Goal: Navigation & Orientation: Find specific page/section

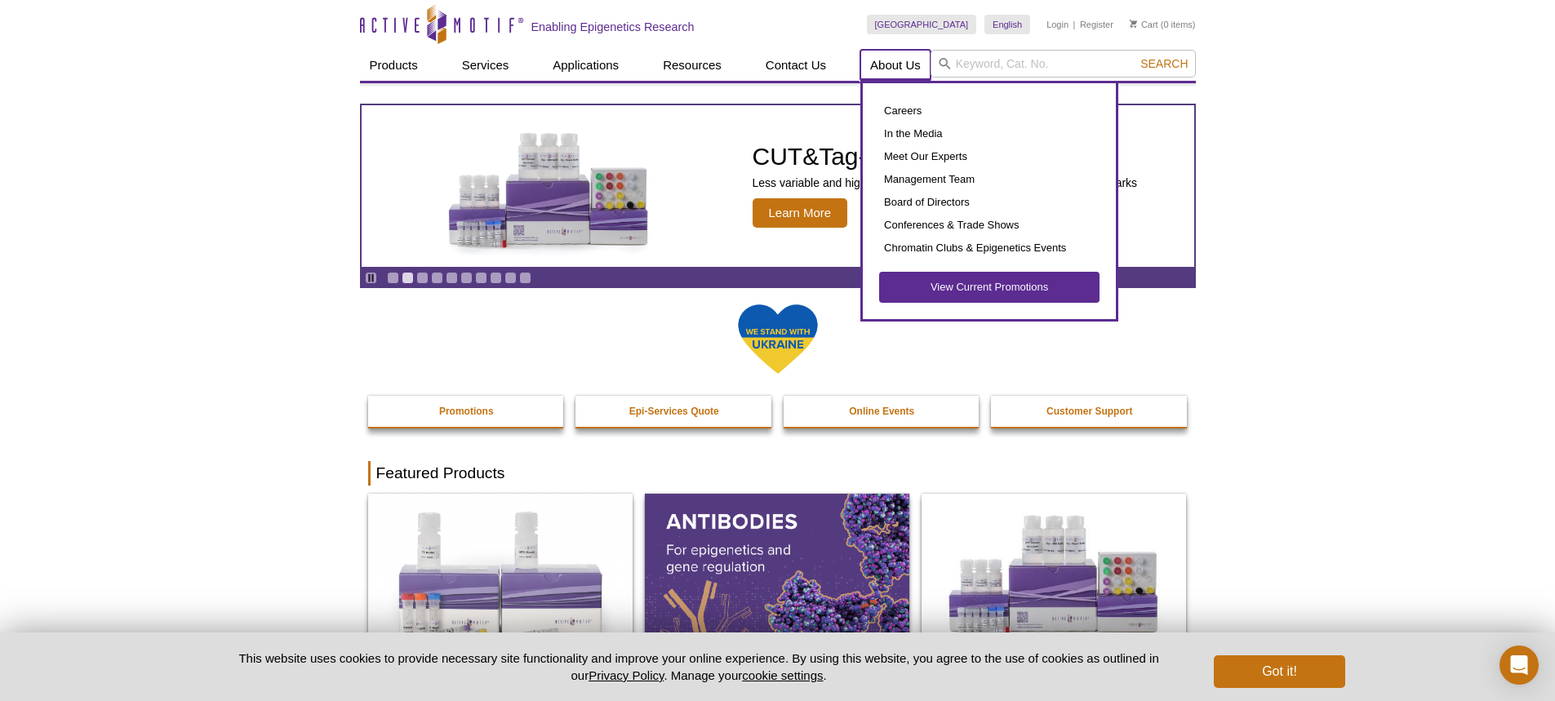
click at [886, 64] on link "About Us" at bounding box center [895, 65] width 70 height 31
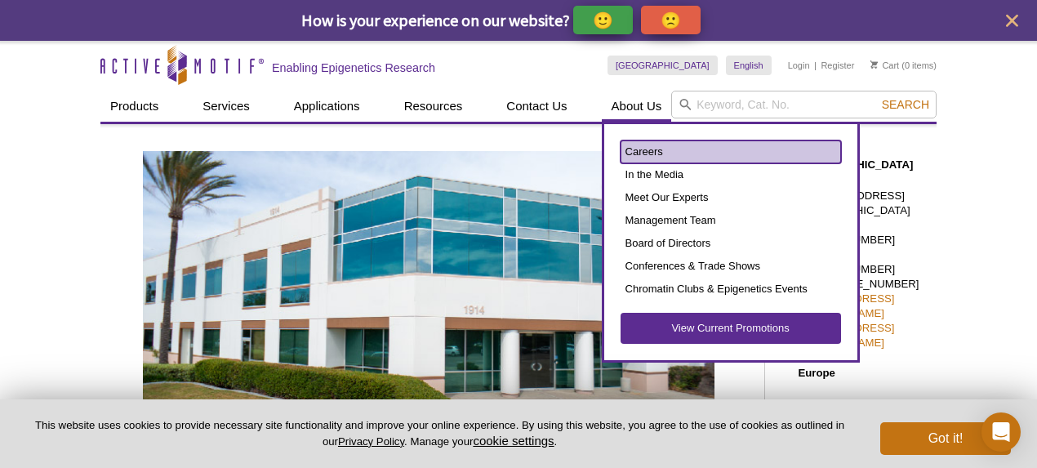
click at [656, 148] on link "Careers" at bounding box center [730, 151] width 220 height 23
